Goal: Transaction & Acquisition: Book appointment/travel/reservation

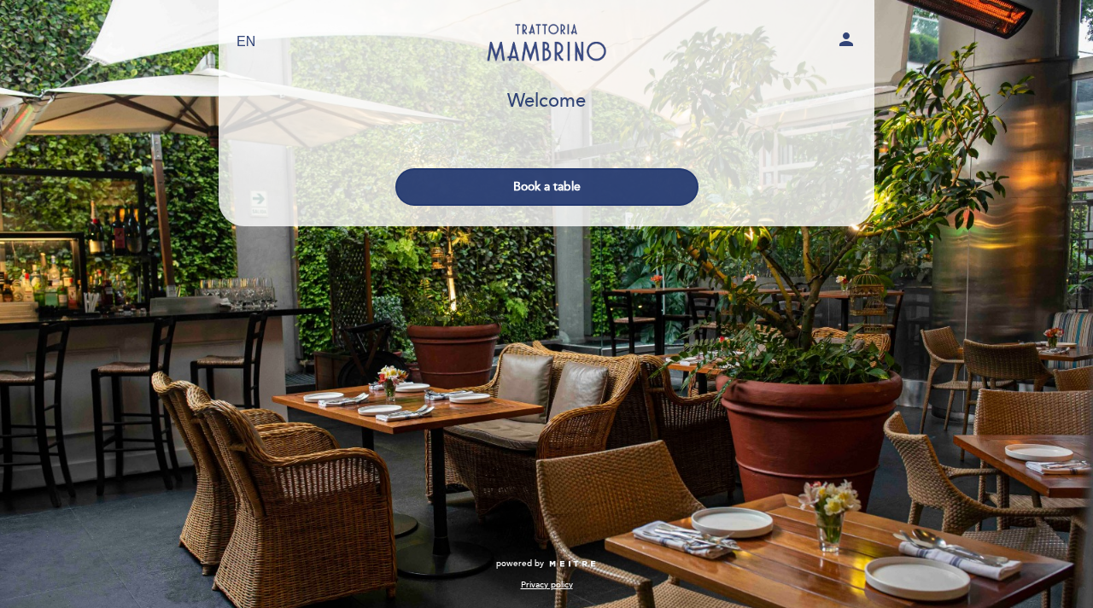
click at [585, 165] on div "Book a table" at bounding box center [546, 182] width 657 height 63
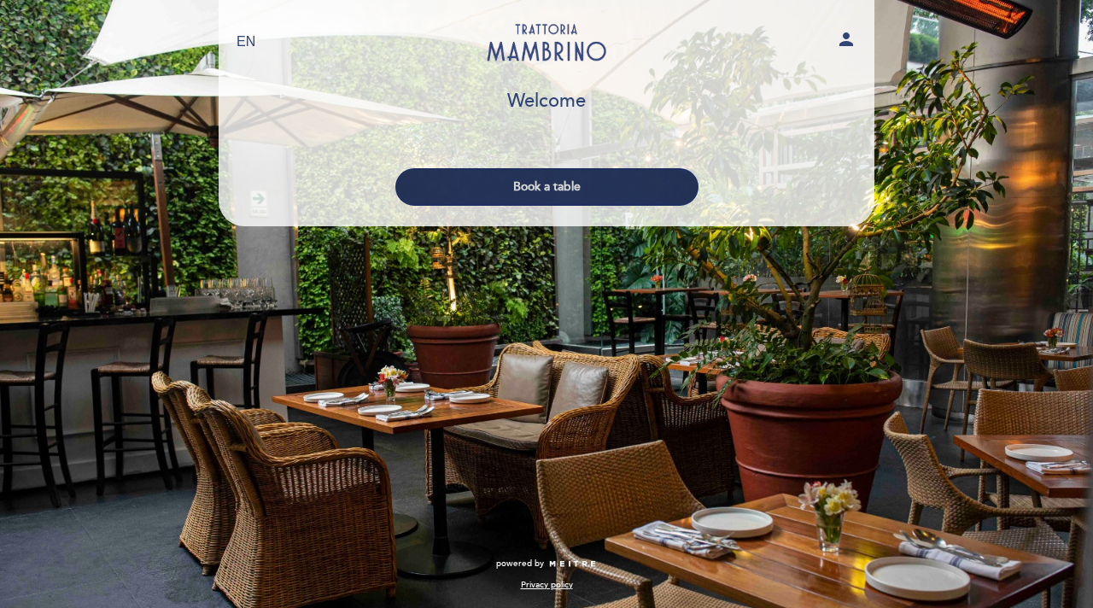
click at [585, 180] on button "Book a table" at bounding box center [546, 187] width 303 height 38
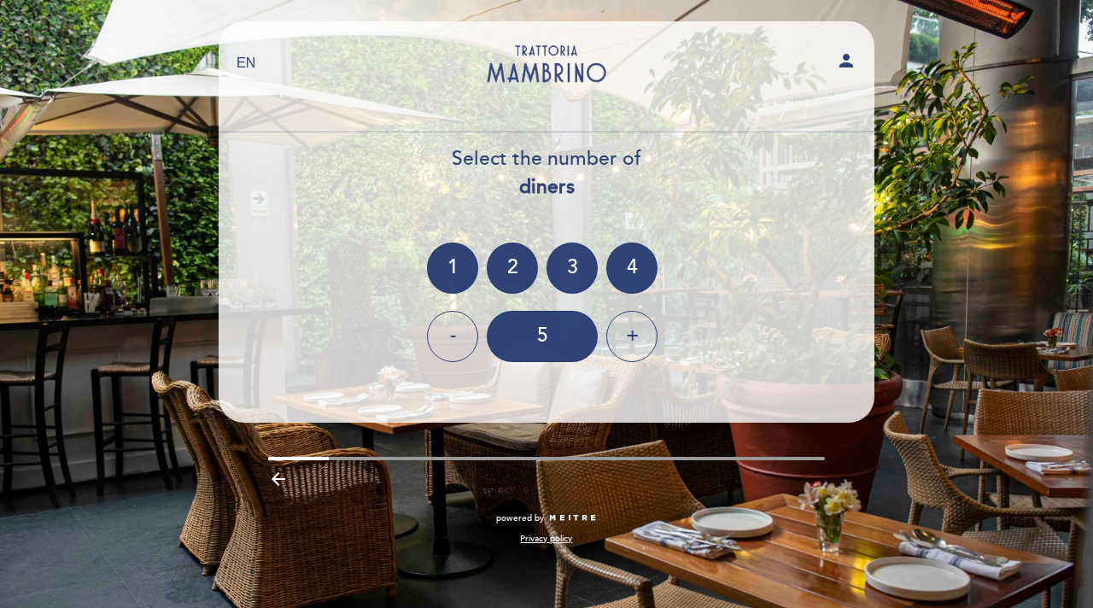
click at [525, 244] on ng-container "1 2 3 4" at bounding box center [546, 267] width 239 height 51
click at [515, 254] on div "2" at bounding box center [512, 267] width 51 height 51
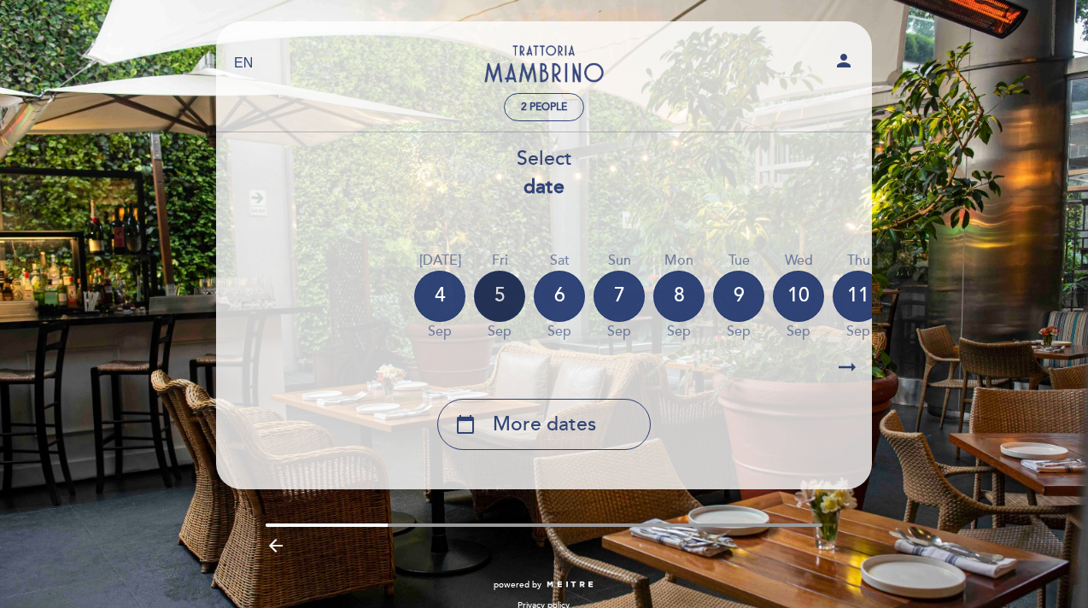
click at [500, 294] on div "5" at bounding box center [499, 296] width 51 height 51
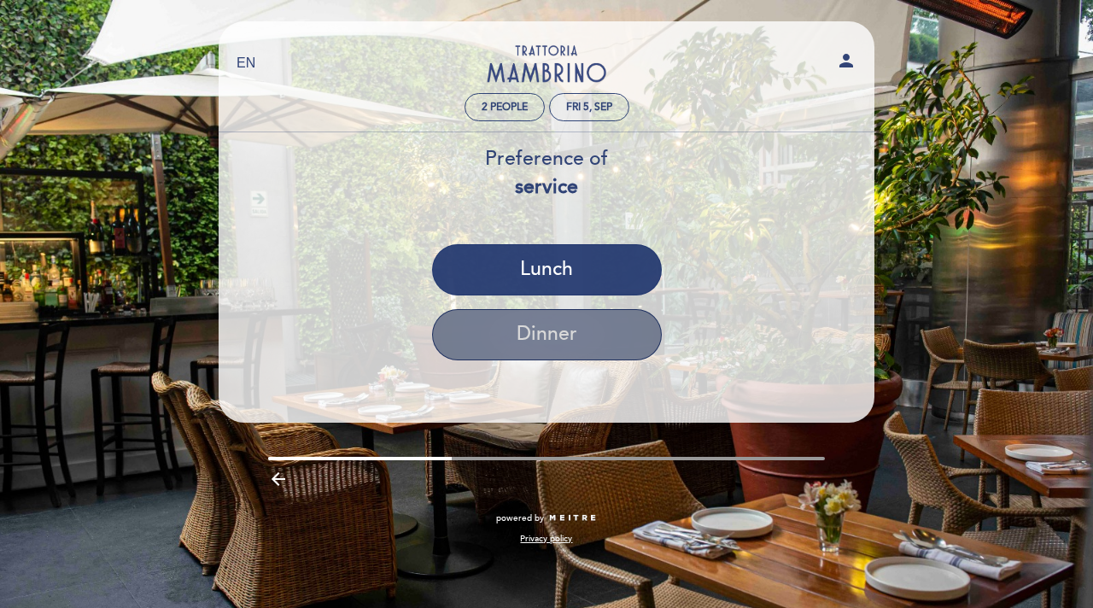
click at [533, 343] on button "Dinner" at bounding box center [547, 334] width 230 height 51
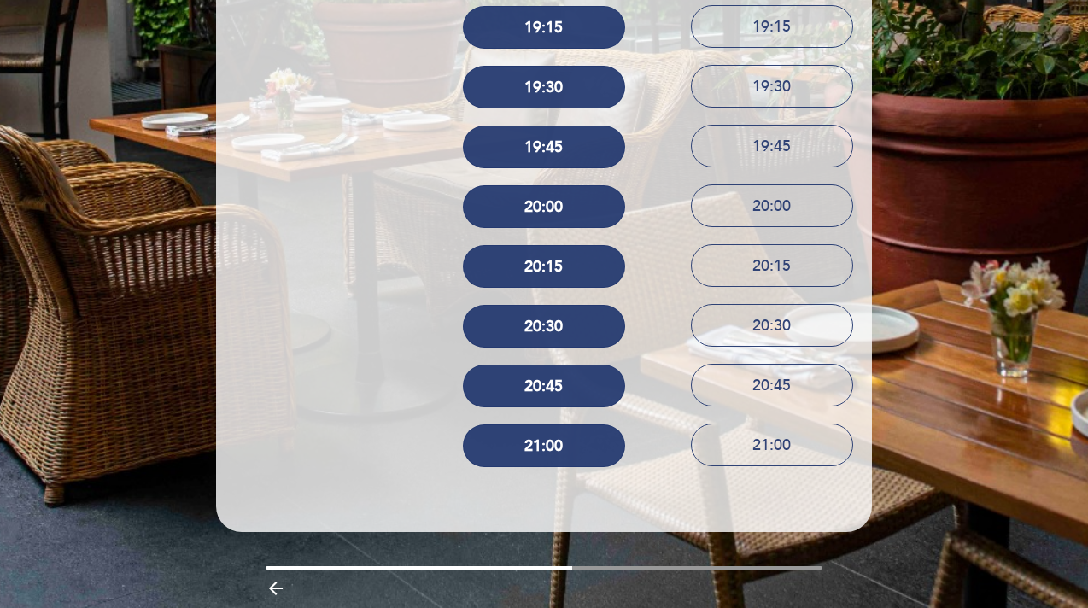
scroll to position [512, 0]
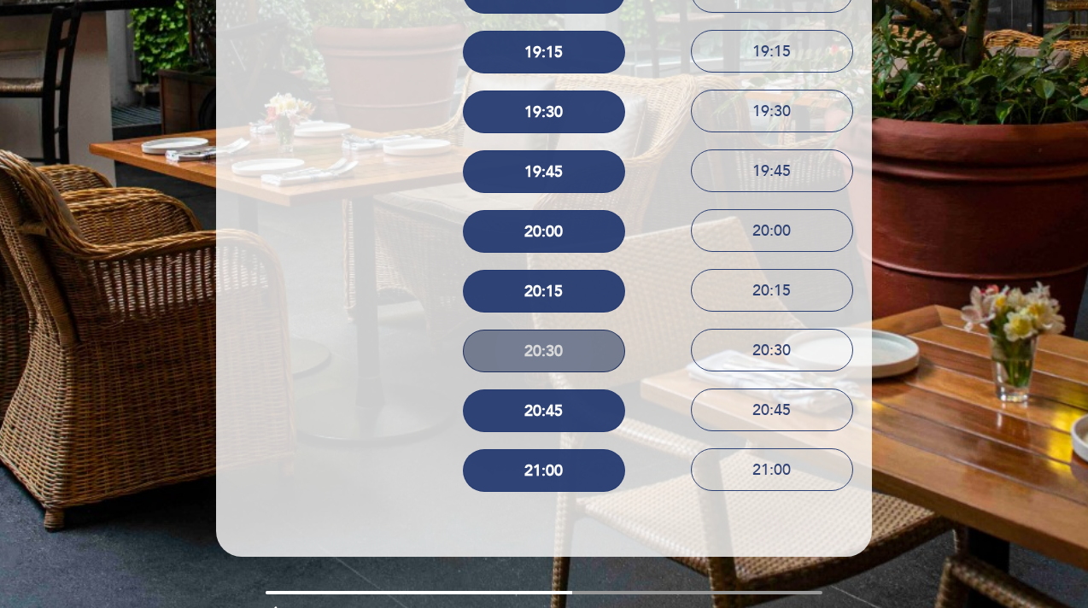
click at [538, 344] on button "20:30" at bounding box center [544, 351] width 162 height 43
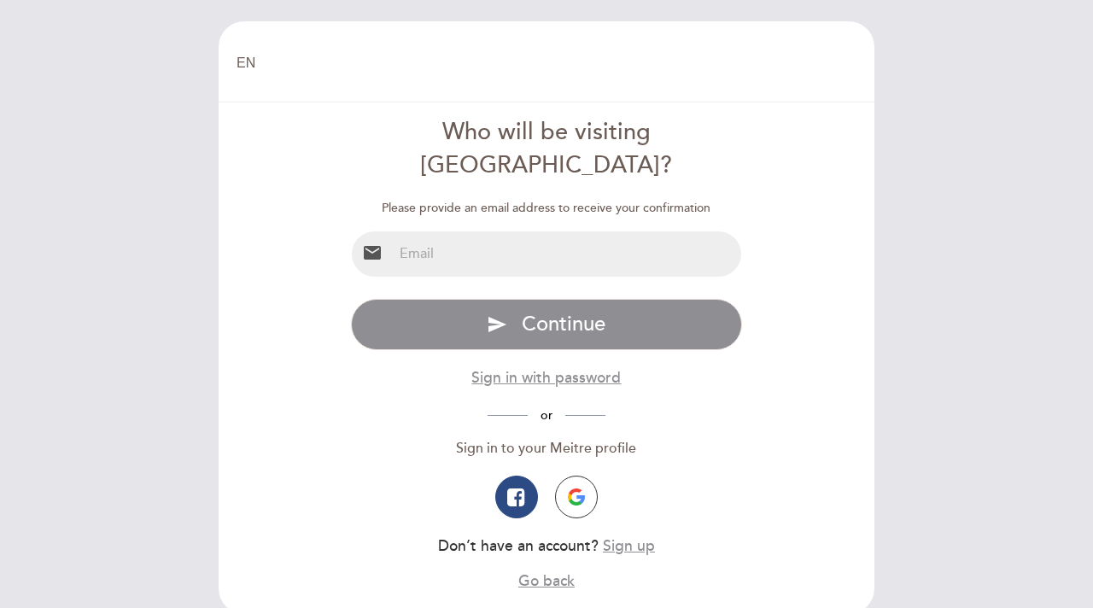
click at [527, 231] on input "email" at bounding box center [567, 253] width 349 height 45
type input "antoniocachuan@gmail.com"
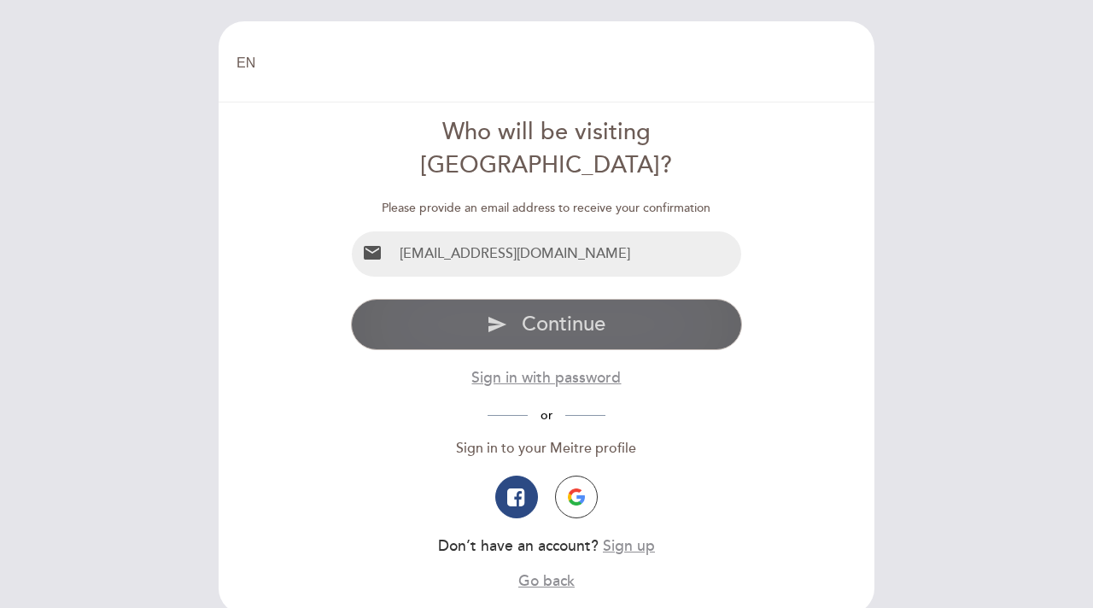
click at [550, 312] on span "Continue" at bounding box center [564, 324] width 84 height 25
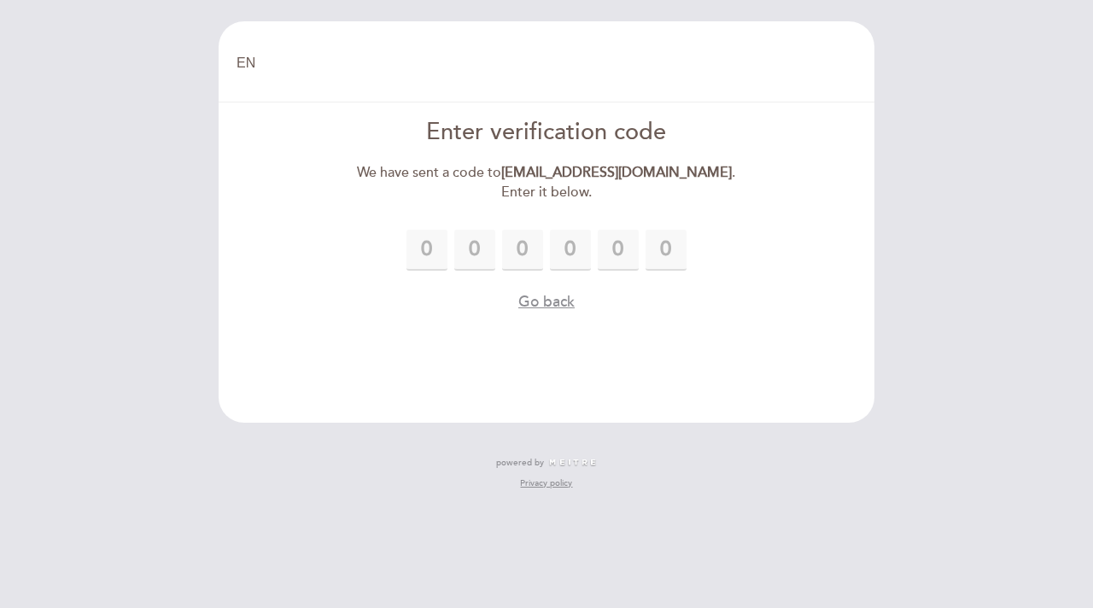
type input "6"
type input "9"
type input "3"
type input "6"
type input "1"
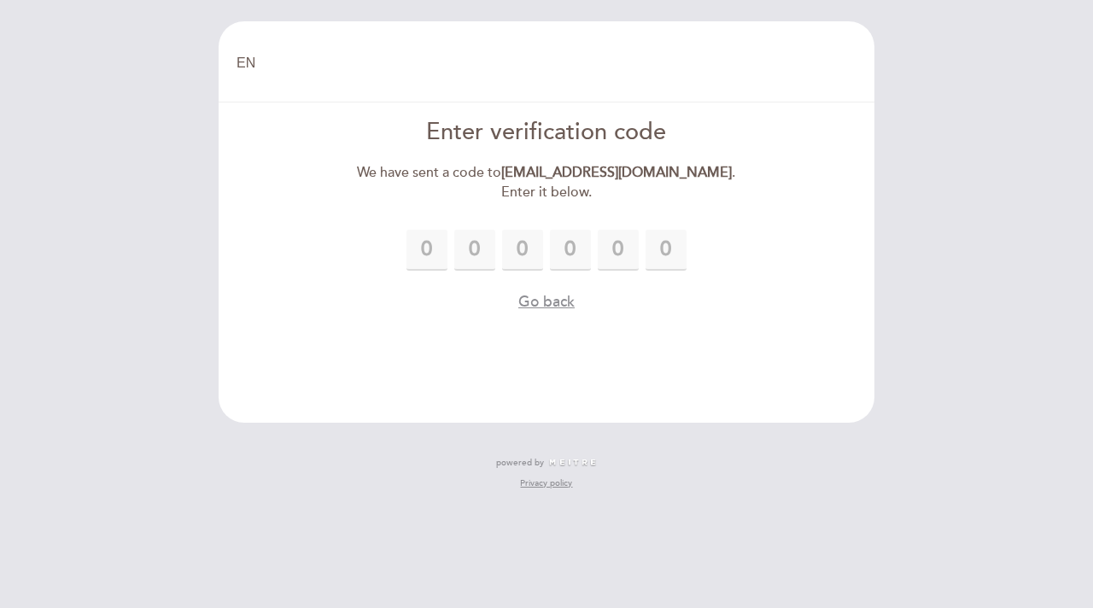
type input "1"
click at [695, 264] on div "6 9 3 6 1 1" at bounding box center [547, 250] width 392 height 41
